Goal: Information Seeking & Learning: Learn about a topic

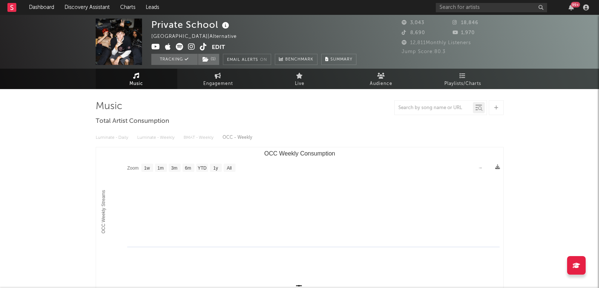
select select "1w"
click at [47, 3] on link "Dashboard" at bounding box center [42, 7] width 36 height 15
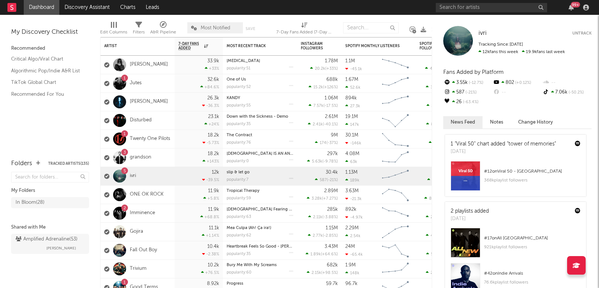
click at [13, 7] on rect at bounding box center [11, 7] width 9 height 9
click at [46, 6] on link "Dashboard" at bounding box center [42, 7] width 36 height 15
click at [45, 129] on div "My Discovery Checklist Recommended Critical Algo/Viral Chart Algorithmic Pop/In…" at bounding box center [50, 83] width 100 height 137
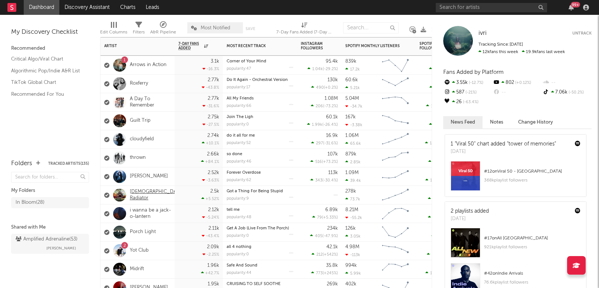
click at [145, 193] on link "[DEMOGRAPHIC_DATA] Radiator" at bounding box center [157, 195] width 54 height 13
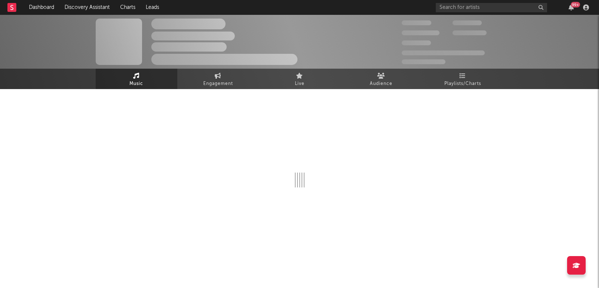
select select "1w"
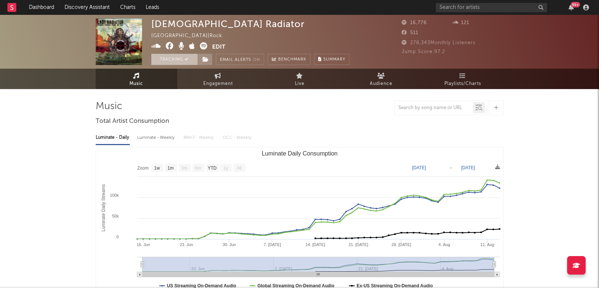
click at [183, 60] on button "Tracking" at bounding box center [174, 59] width 46 height 11
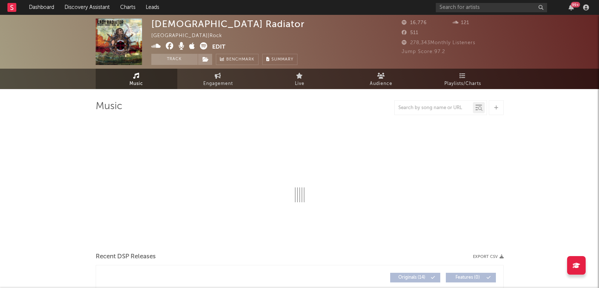
select select "1w"
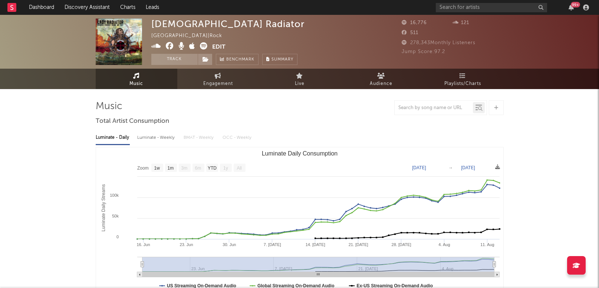
drag, startPoint x: 42, startPoint y: 161, endPoint x: 48, endPoint y: 158, distance: 6.3
click at [37, 6] on link "Dashboard" at bounding box center [42, 7] width 36 height 15
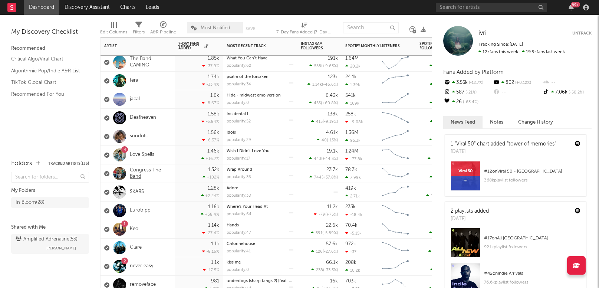
click at [139, 171] on link "Congress The Band" at bounding box center [150, 173] width 41 height 13
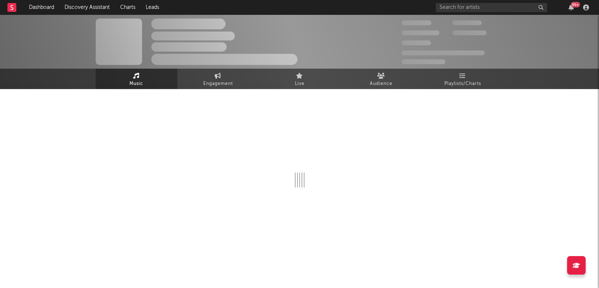
select select "6m"
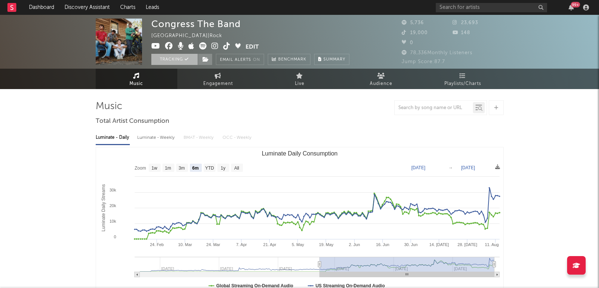
click at [170, 59] on button "Tracking" at bounding box center [174, 59] width 46 height 11
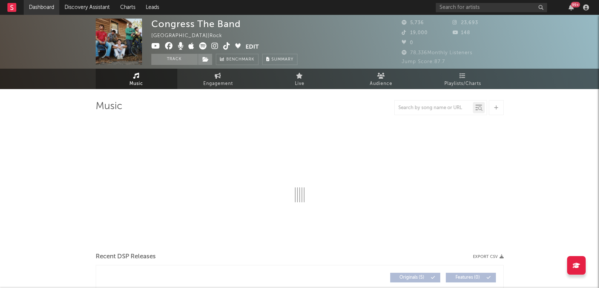
click at [46, 7] on link "Dashboard" at bounding box center [42, 7] width 36 height 15
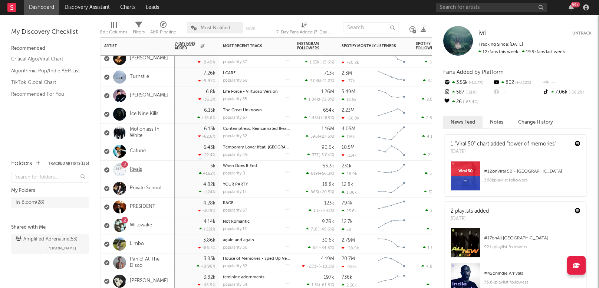
click at [131, 170] on link "Rivals" at bounding box center [136, 170] width 12 height 6
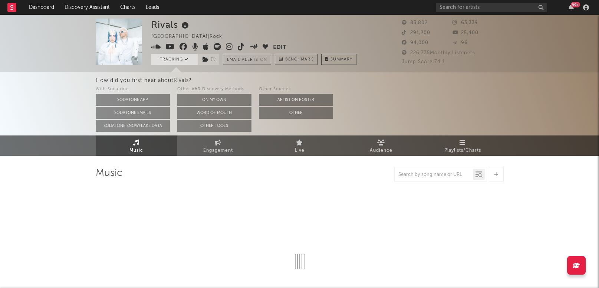
click at [177, 59] on button "Tracking" at bounding box center [174, 59] width 46 height 11
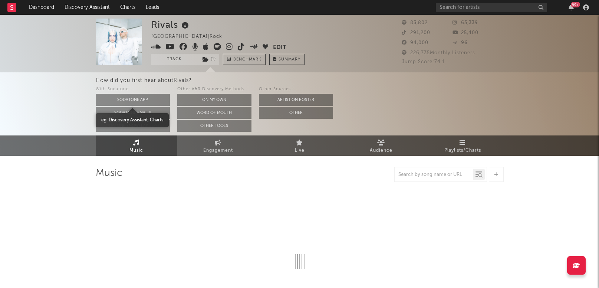
select select "6m"
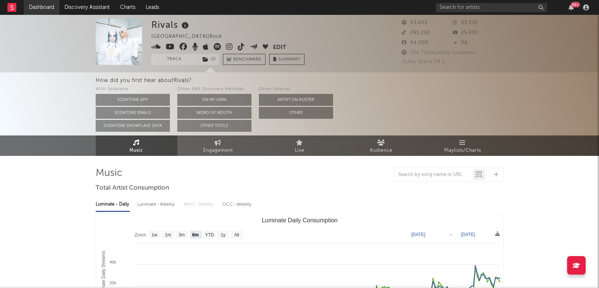
click at [45, 6] on link "Dashboard" at bounding box center [42, 7] width 36 height 15
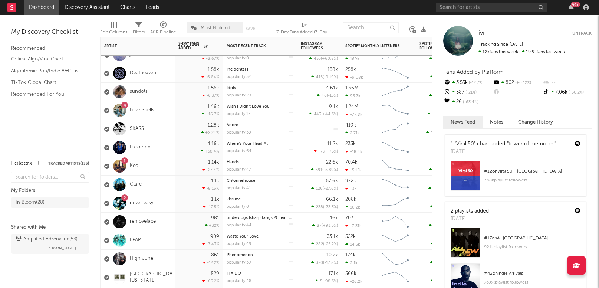
click at [143, 109] on link "Love Spells" at bounding box center [142, 110] width 24 height 6
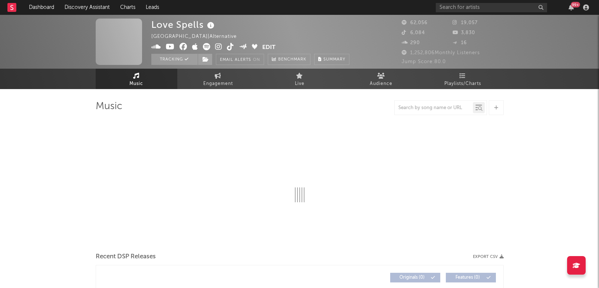
select select "6m"
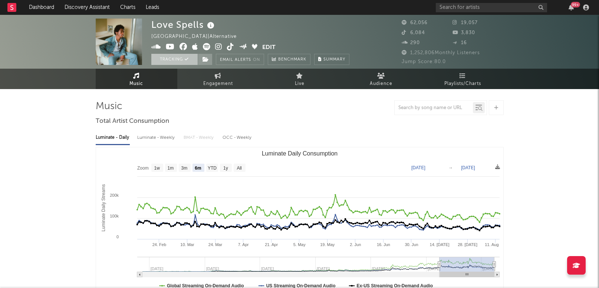
click at [179, 59] on button "Tracking" at bounding box center [174, 59] width 46 height 11
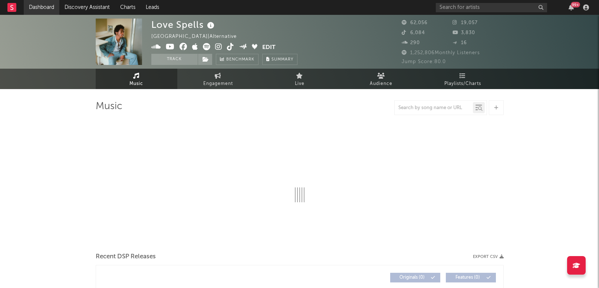
select select "6m"
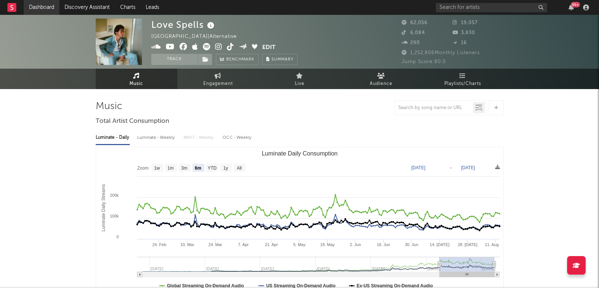
click at [49, 7] on link "Dashboard" at bounding box center [42, 7] width 36 height 15
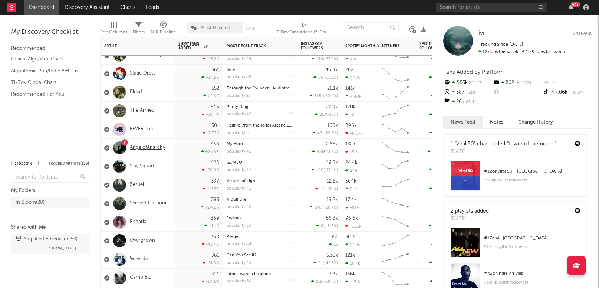
click at [142, 150] on link "AngelofAnarchy" at bounding box center [147, 148] width 35 height 6
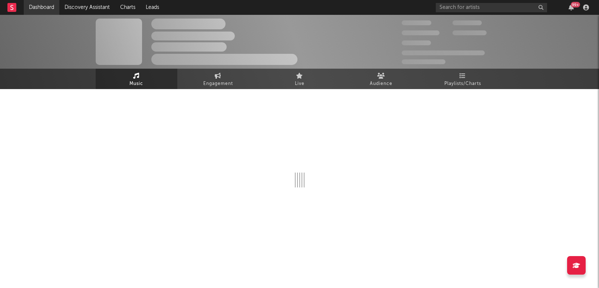
click at [37, 8] on link "Dashboard" at bounding box center [42, 7] width 36 height 15
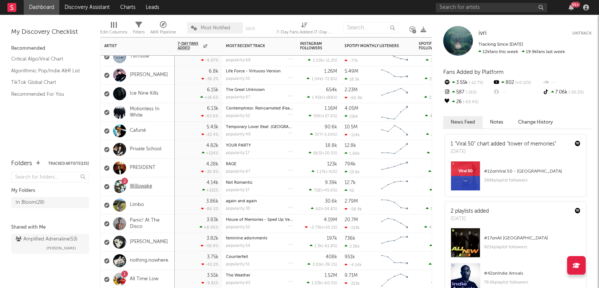
click at [141, 185] on link "Willowake" at bounding box center [141, 186] width 22 height 6
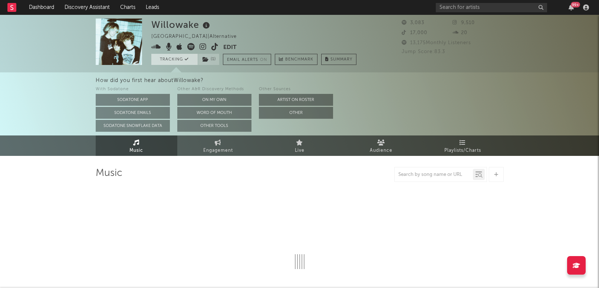
select select "1w"
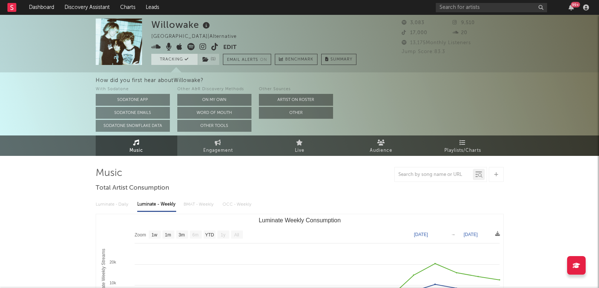
click at [171, 58] on button "Tracking" at bounding box center [174, 59] width 46 height 11
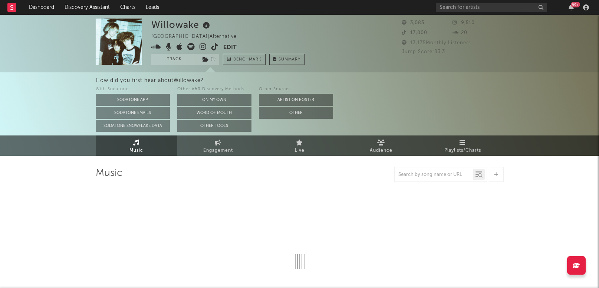
select select "1w"
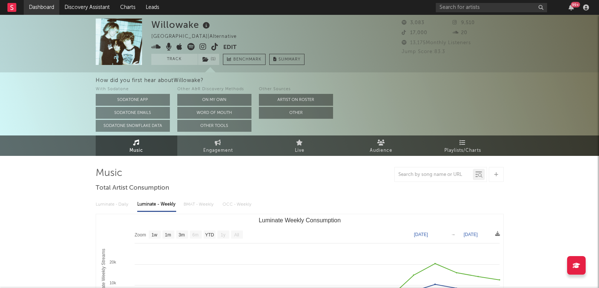
click at [40, 5] on link "Dashboard" at bounding box center [42, 7] width 36 height 15
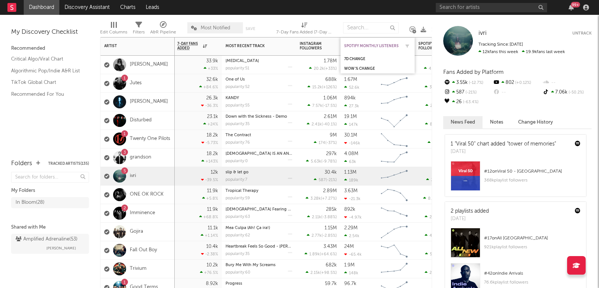
click at [372, 45] on div "Spotify Monthly Listeners" at bounding box center [372, 46] width 56 height 4
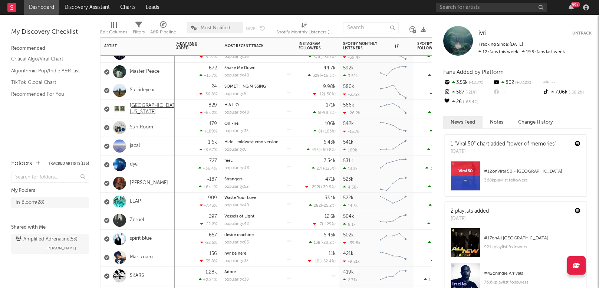
click at [147, 110] on link "[GEOGRAPHIC_DATA] [US_STATE]" at bounding box center [155, 109] width 50 height 13
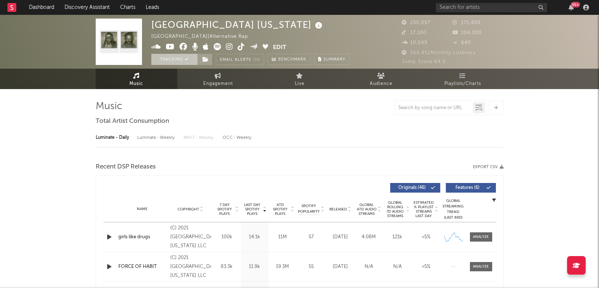
click at [175, 60] on button "Tracking" at bounding box center [174, 59] width 46 height 11
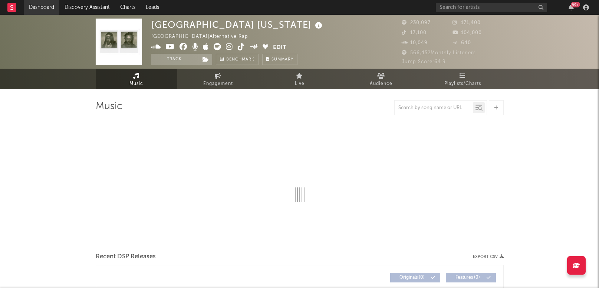
select select "6m"
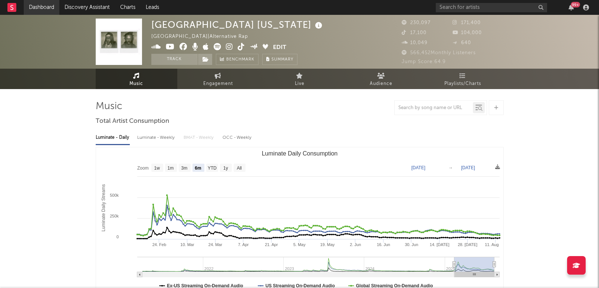
click at [33, 6] on link "Dashboard" at bounding box center [42, 7] width 36 height 15
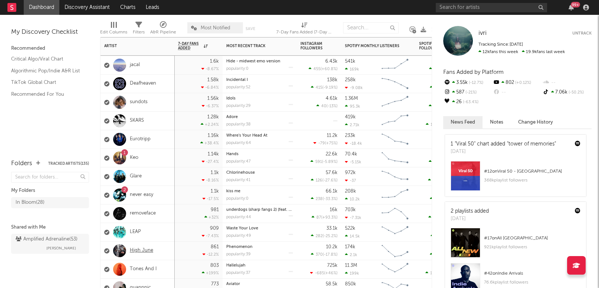
click at [143, 249] on link "High June" at bounding box center [141, 250] width 23 height 6
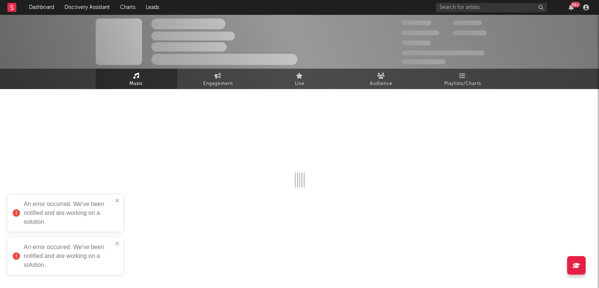
select select "1w"
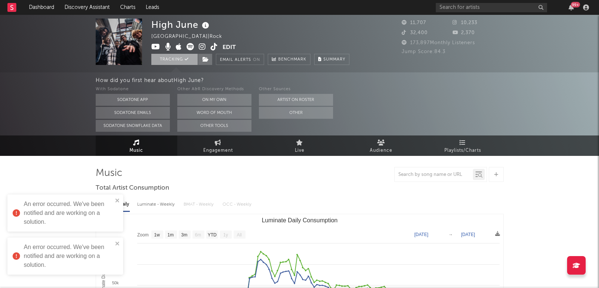
click at [167, 59] on button "Tracking" at bounding box center [174, 59] width 46 height 11
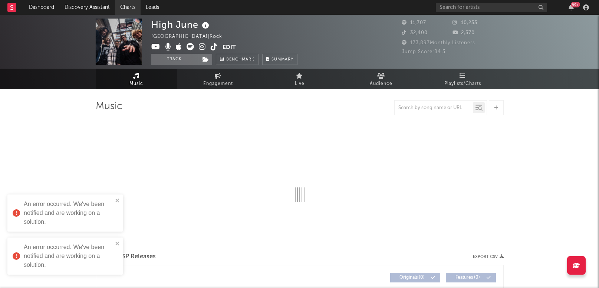
select select "1w"
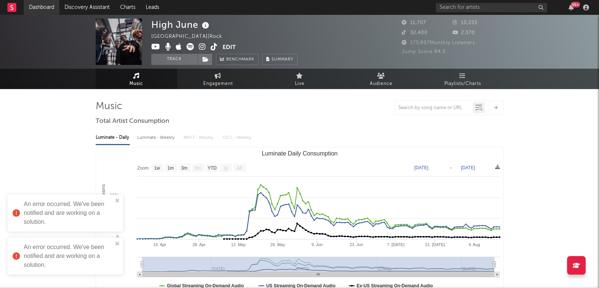
click at [39, 6] on link "Dashboard" at bounding box center [42, 7] width 36 height 15
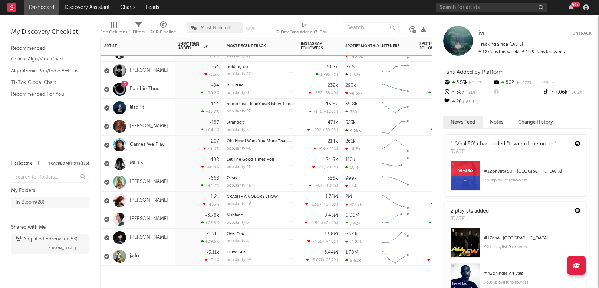
click at [138, 105] on link "lilspirit" at bounding box center [137, 108] width 14 height 6
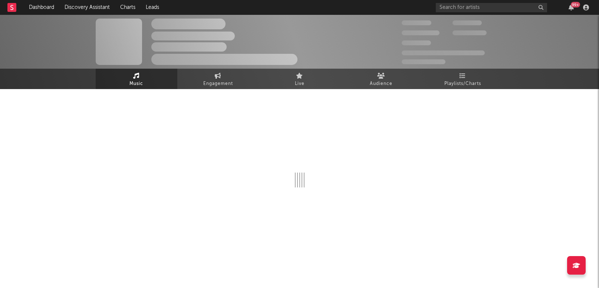
scroll to position [-1, 0]
select select "6m"
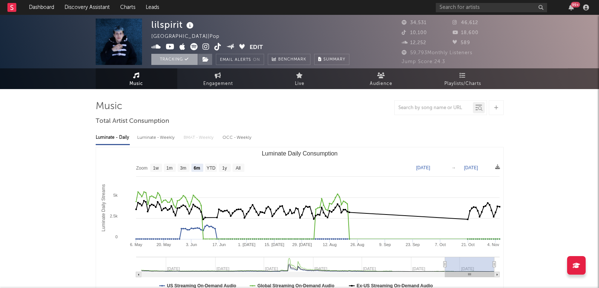
click at [178, 61] on button "Tracking" at bounding box center [174, 59] width 46 height 11
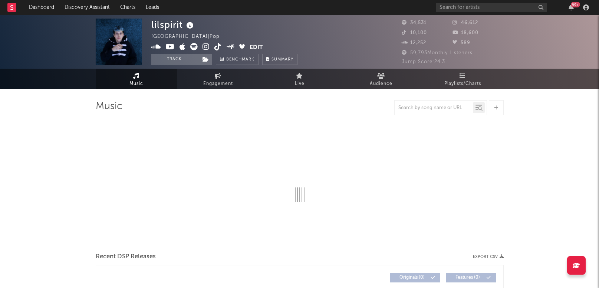
select select "6m"
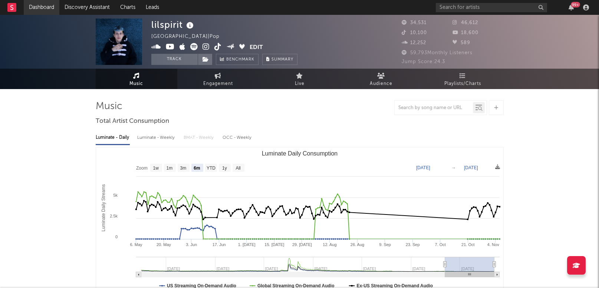
click at [40, 5] on link "Dashboard" at bounding box center [42, 7] width 36 height 15
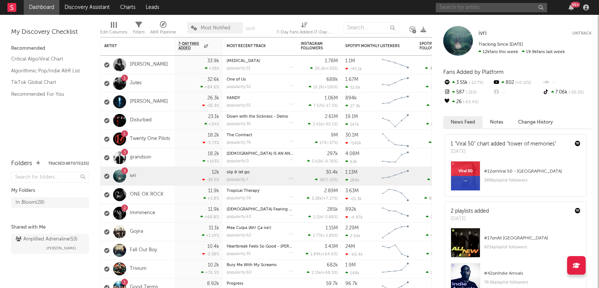
click at [483, 11] on input "text" at bounding box center [491, 7] width 111 height 9
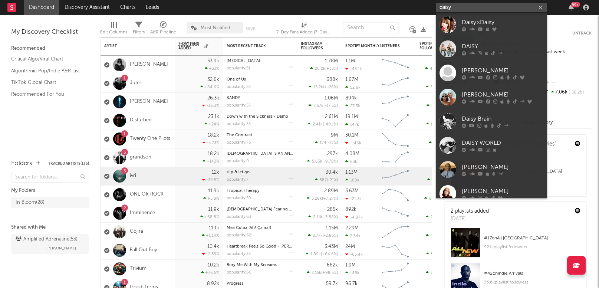
scroll to position [14, 0]
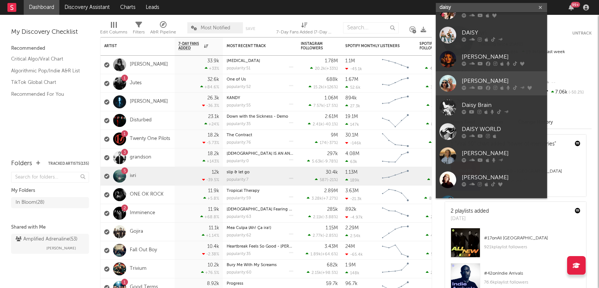
type input "daisy"
click at [487, 78] on div "[PERSON_NAME]" at bounding box center [503, 80] width 82 height 9
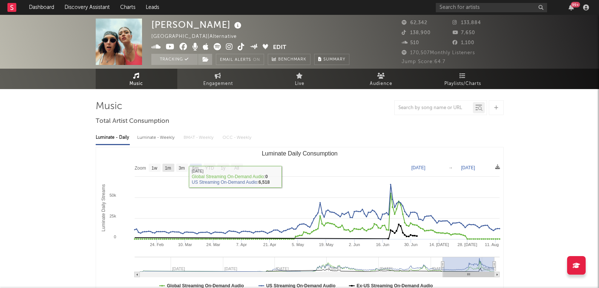
click at [167, 167] on text "1m" at bounding box center [168, 167] width 6 height 5
select select "1m"
type input "[DATE]"
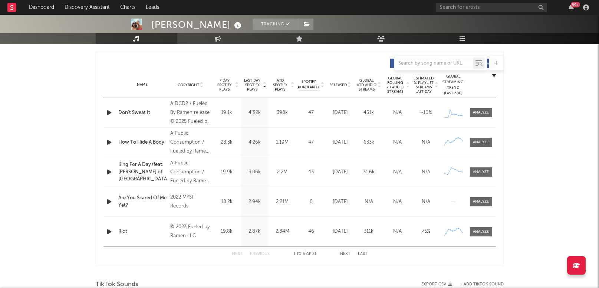
scroll to position [273, 0]
click at [484, 112] on div at bounding box center [481, 112] width 16 height 6
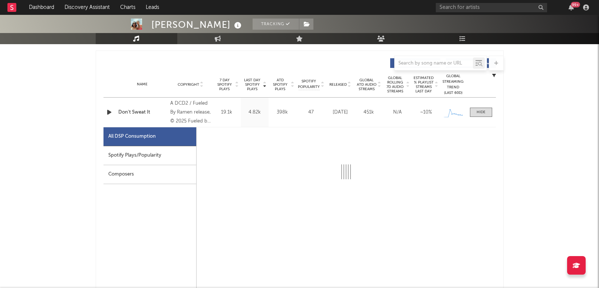
select select "1w"
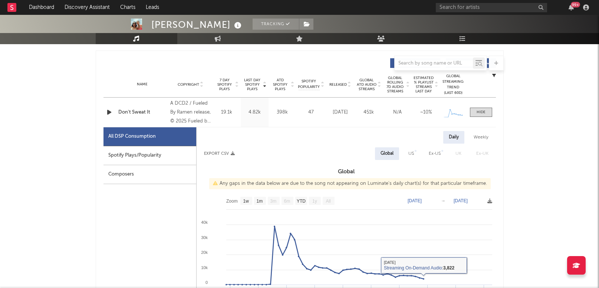
scroll to position [325, 0]
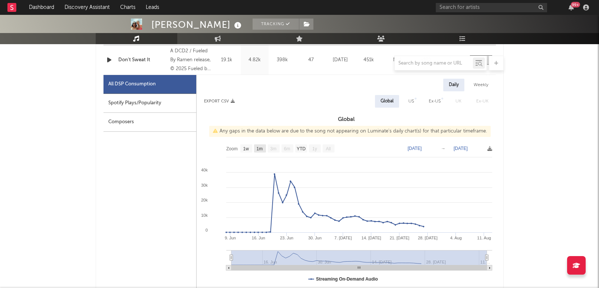
click at [259, 148] on text "1m" at bounding box center [259, 148] width 6 height 5
select select "1m"
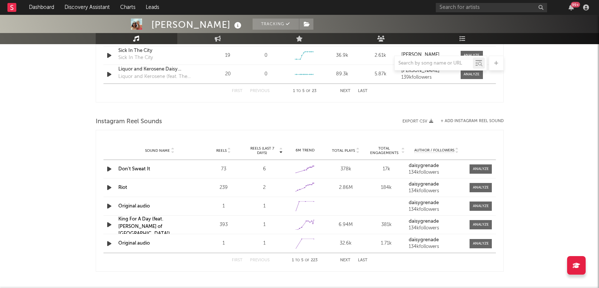
scroll to position [968, 0]
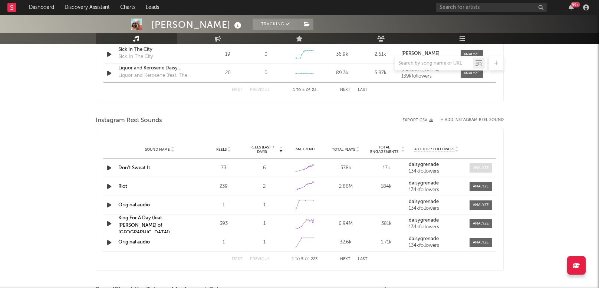
click at [483, 168] on div at bounding box center [481, 168] width 16 height 6
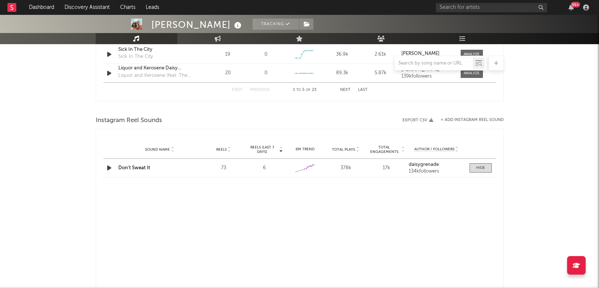
select select "1w"
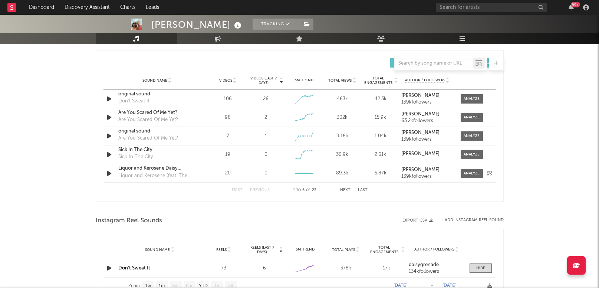
scroll to position [779, 0]
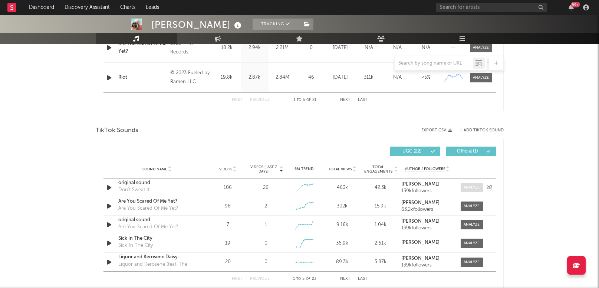
click at [473, 184] on span at bounding box center [472, 187] width 22 height 9
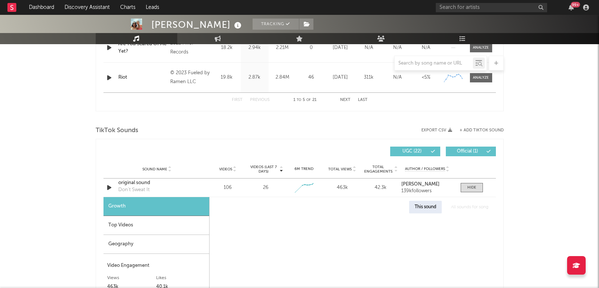
select select "1w"
click at [149, 230] on div "Top Videos" at bounding box center [157, 225] width 106 height 19
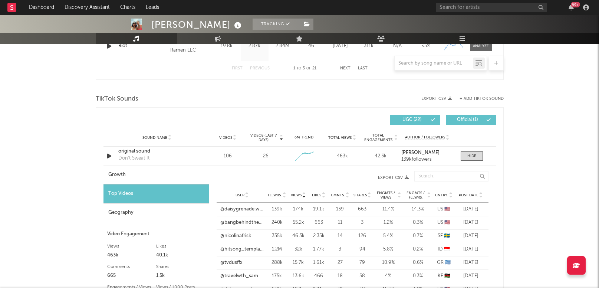
scroll to position [812, 0]
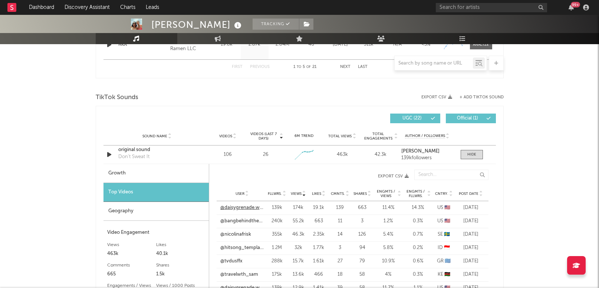
click at [251, 208] on link "@daisygrenade.wav" at bounding box center [242, 207] width 44 height 7
